Goal: Obtain resource: Obtain resource

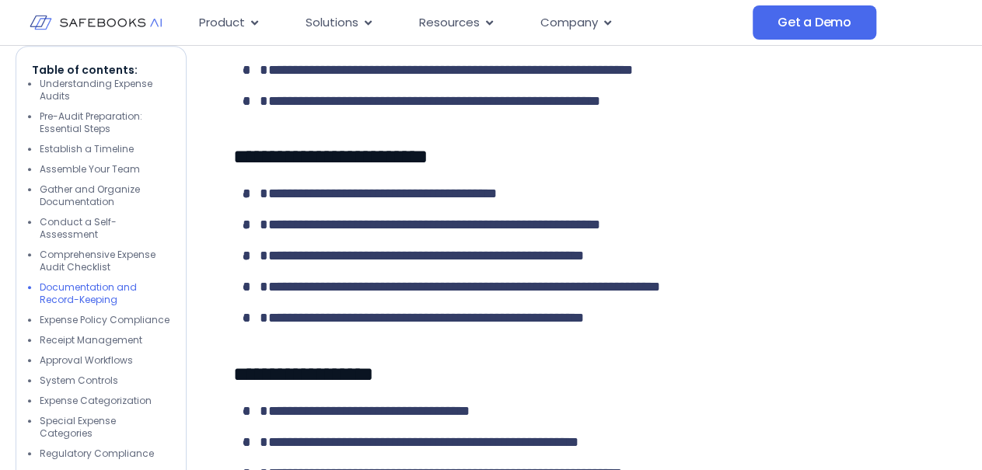
scroll to position [3316, 0]
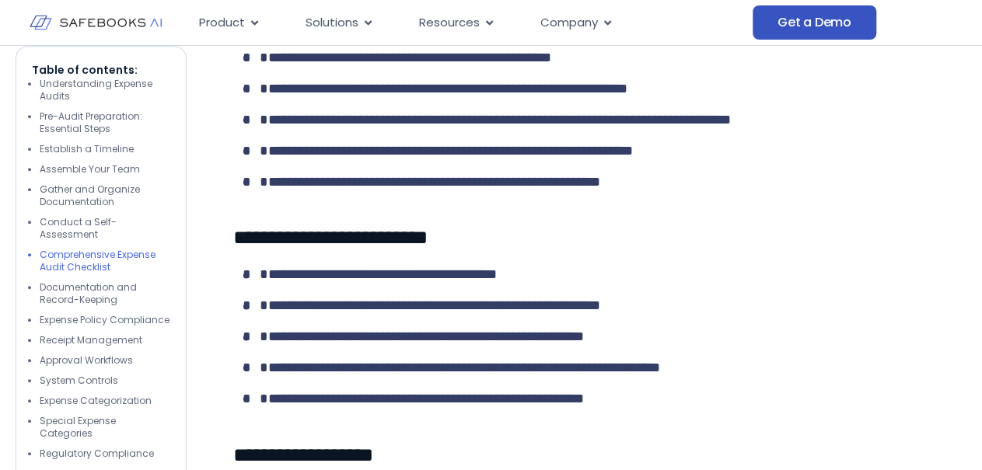
click at [800, 16] on span "Get a Demo" at bounding box center [815, 23] width 74 height 16
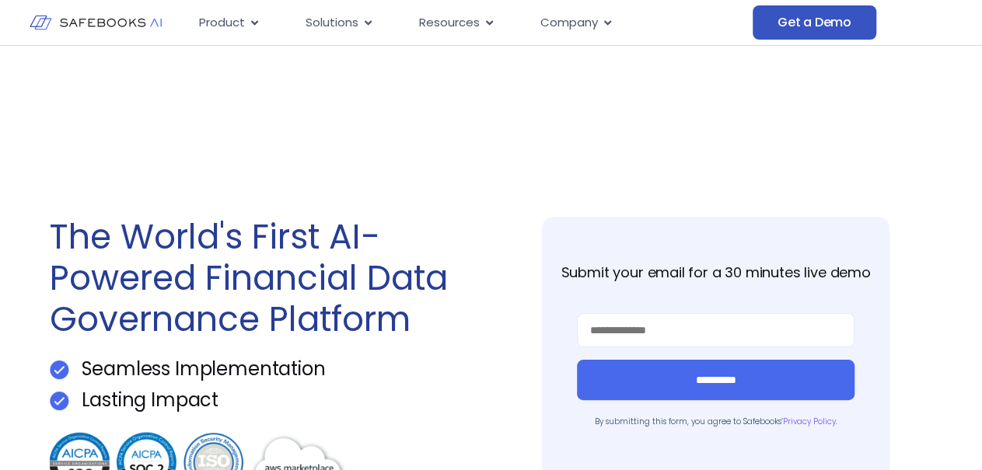
click at [803, 15] on span "Get a Demo" at bounding box center [815, 23] width 74 height 16
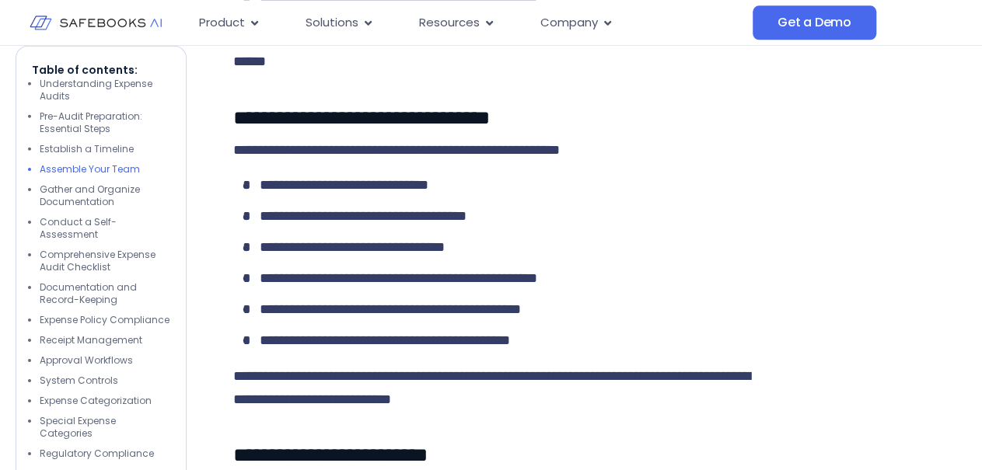
scroll to position [2426, 0]
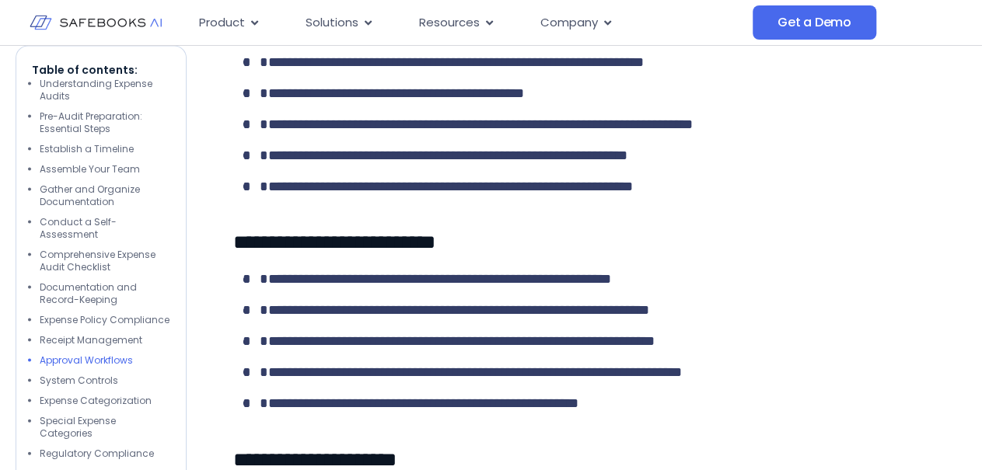
scroll to position [4124, 0]
